Goal: Transaction & Acquisition: Purchase product/service

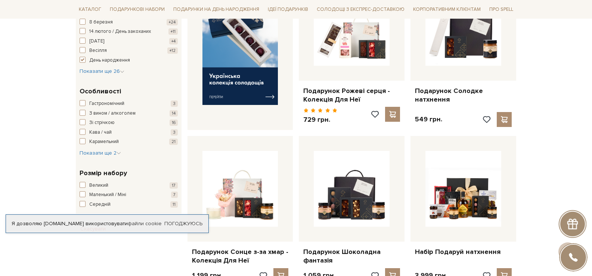
scroll to position [374, 0]
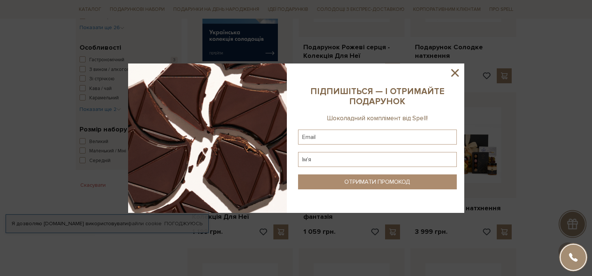
click at [455, 71] on icon at bounding box center [455, 73] width 13 height 13
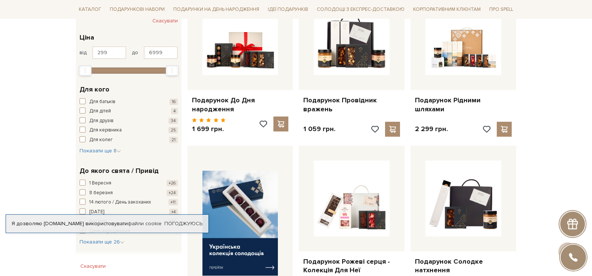
scroll to position [149, 0]
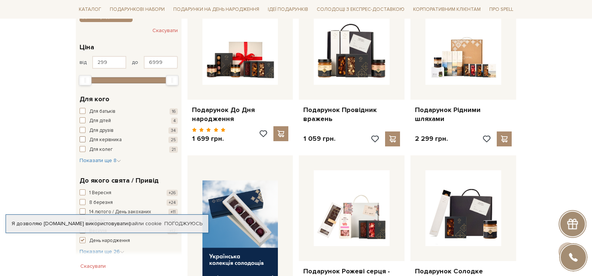
click at [84, 140] on span "button" at bounding box center [83, 139] width 6 height 6
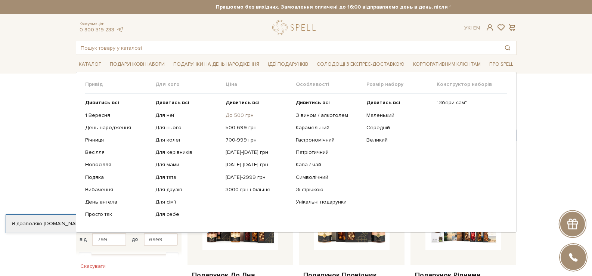
click at [236, 116] on link "До 500 грн" at bounding box center [258, 115] width 65 height 7
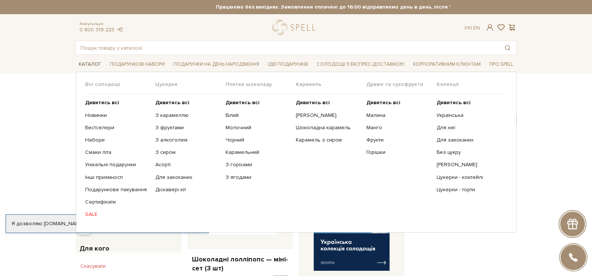
click at [90, 66] on span "Каталог" at bounding box center [90, 65] width 28 height 12
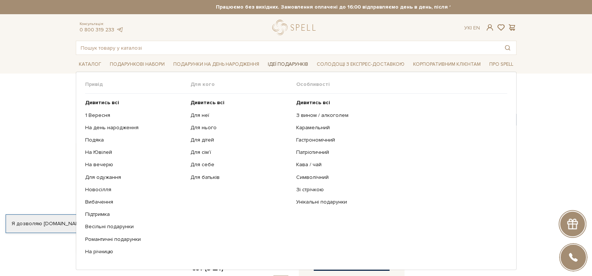
click at [278, 61] on span "Ідеї подарунків" at bounding box center [288, 65] width 46 height 12
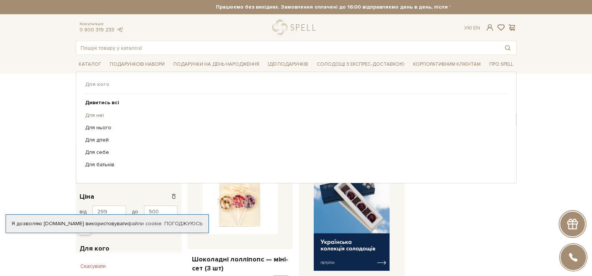
click at [96, 115] on link "Для неї" at bounding box center [293, 115] width 417 height 7
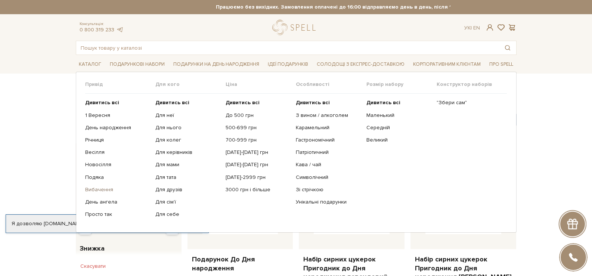
click at [94, 186] on link "Вибачення" at bounding box center [117, 189] width 65 height 7
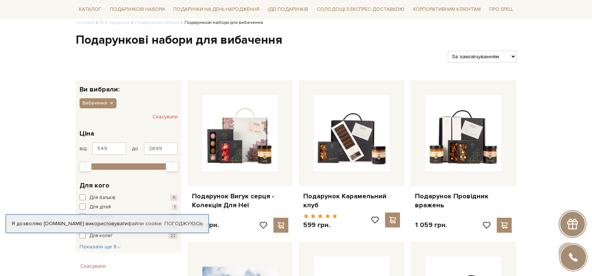
scroll to position [37, 0]
